Goal: Navigation & Orientation: Understand site structure

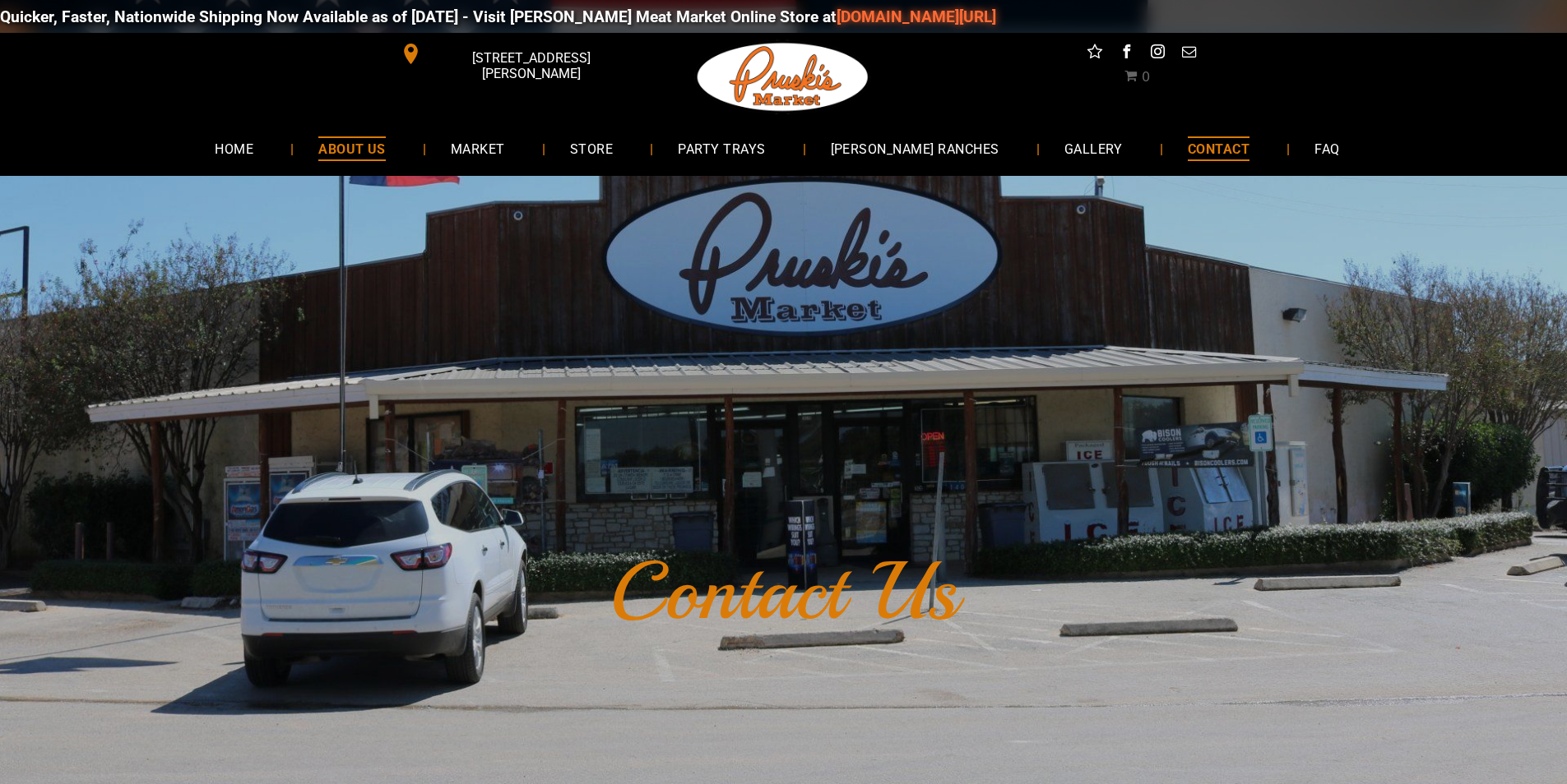
click at [344, 160] on link "ABOUT US" at bounding box center [352, 148] width 117 height 44
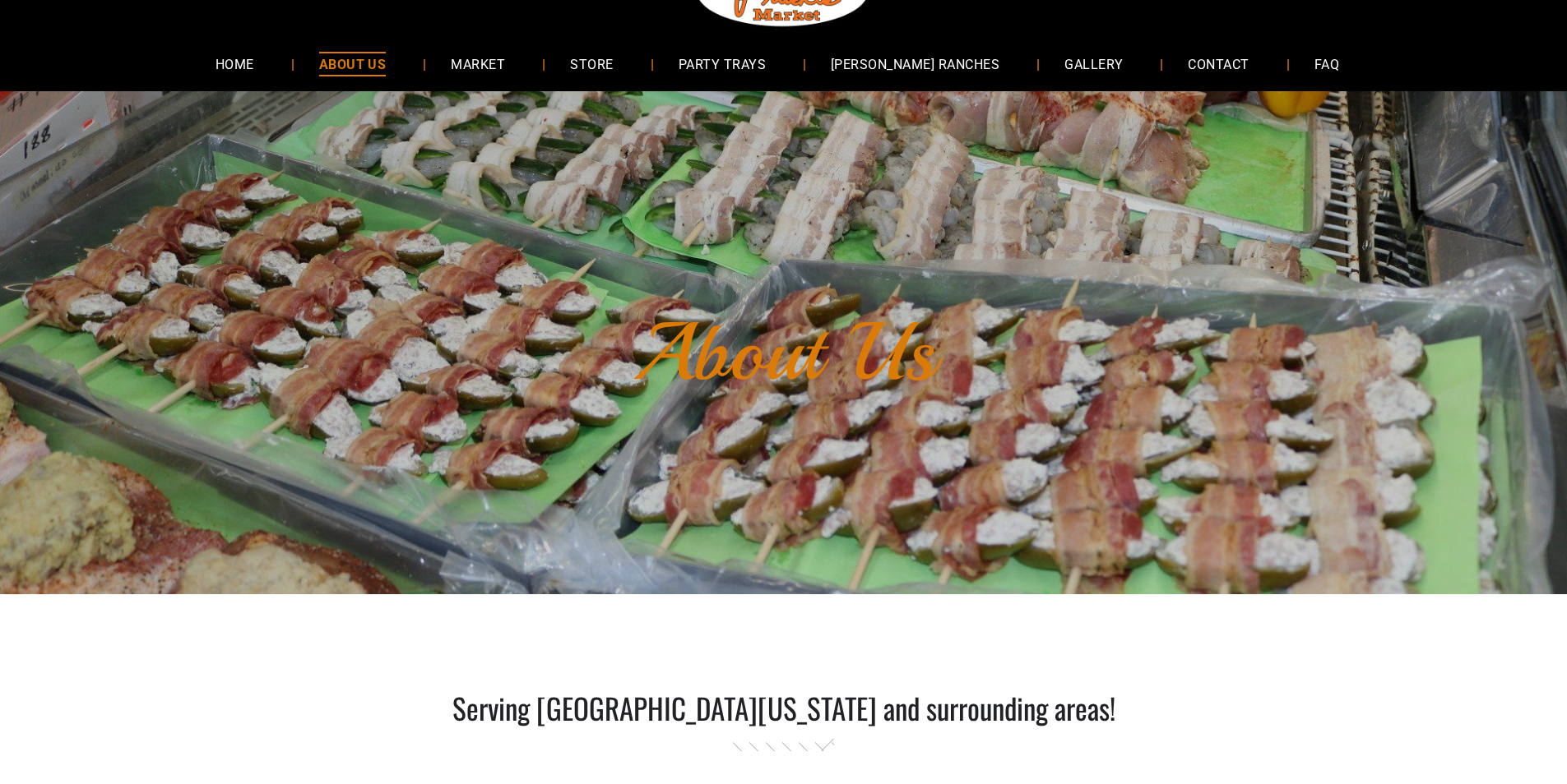
scroll to position [82, 0]
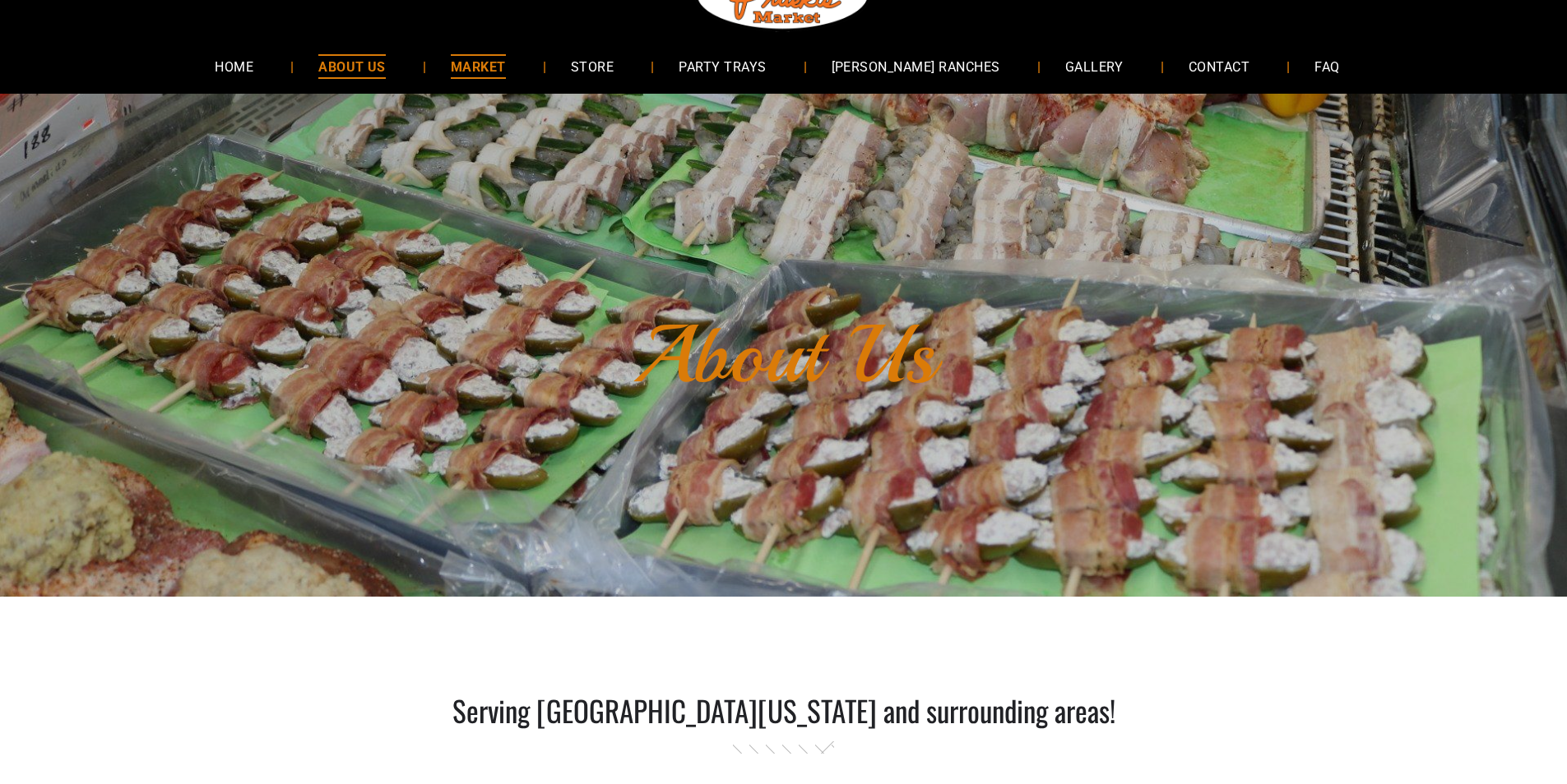
click at [506, 55] on span "MARKET" at bounding box center [477, 66] width 55 height 24
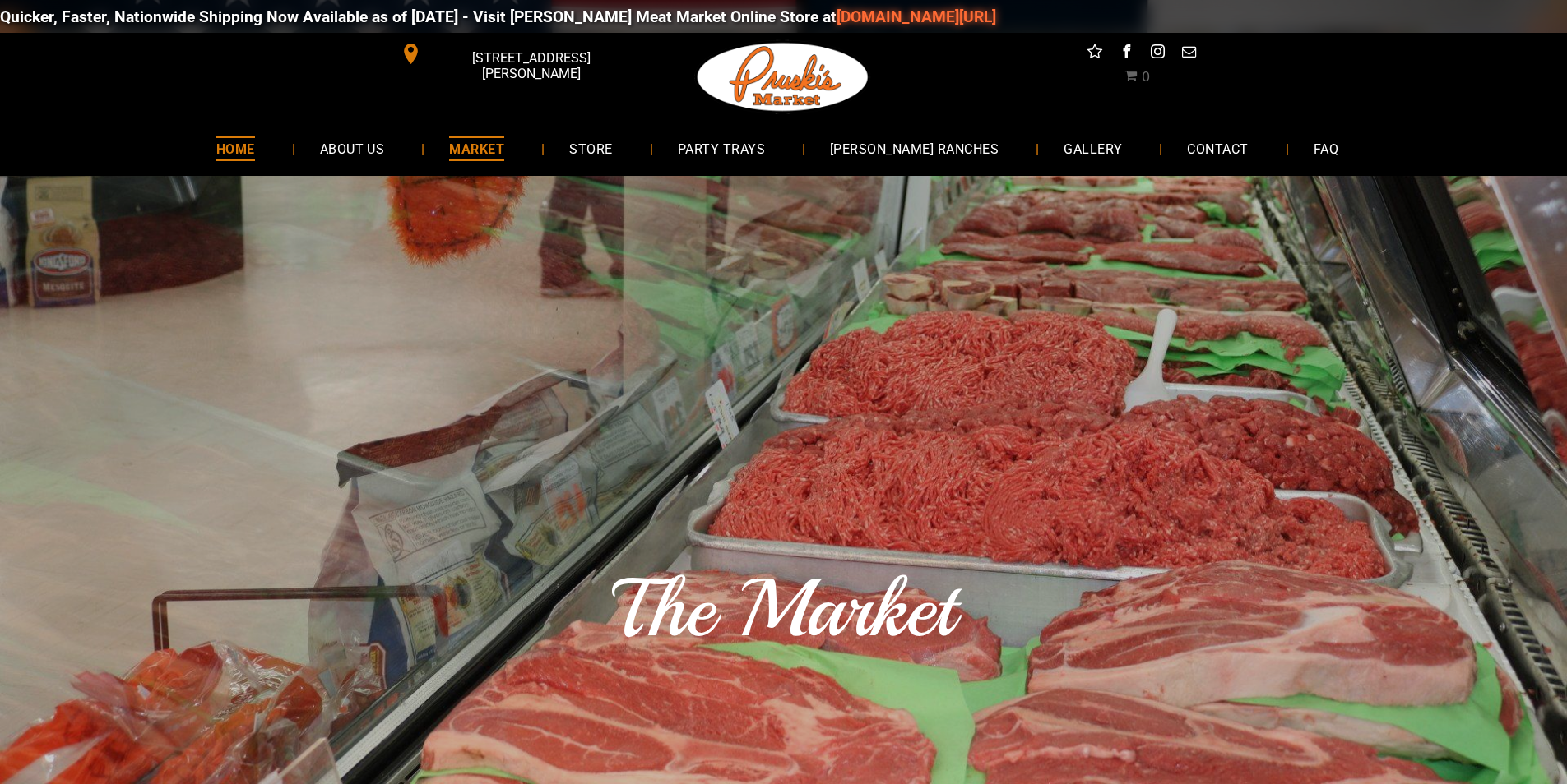
click at [248, 137] on span "HOME" at bounding box center [235, 148] width 39 height 24
